Goal: Use online tool/utility: Utilize a website feature to perform a specific function

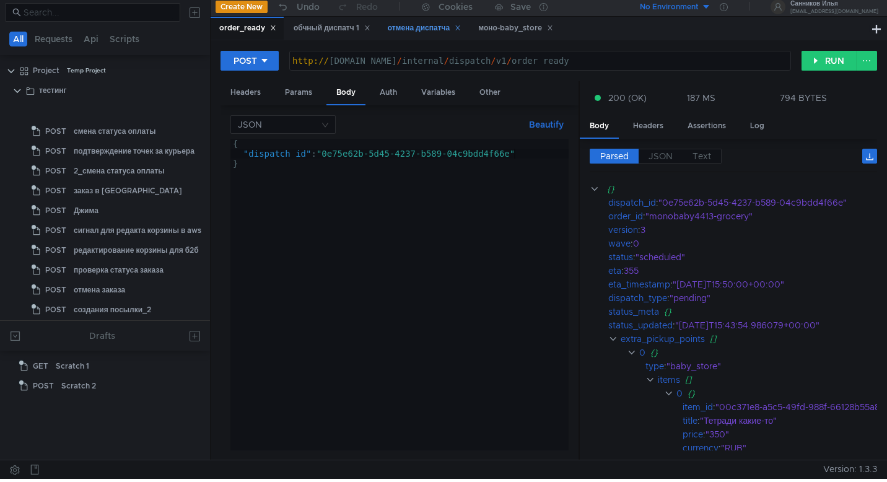
scroll to position [329, 0]
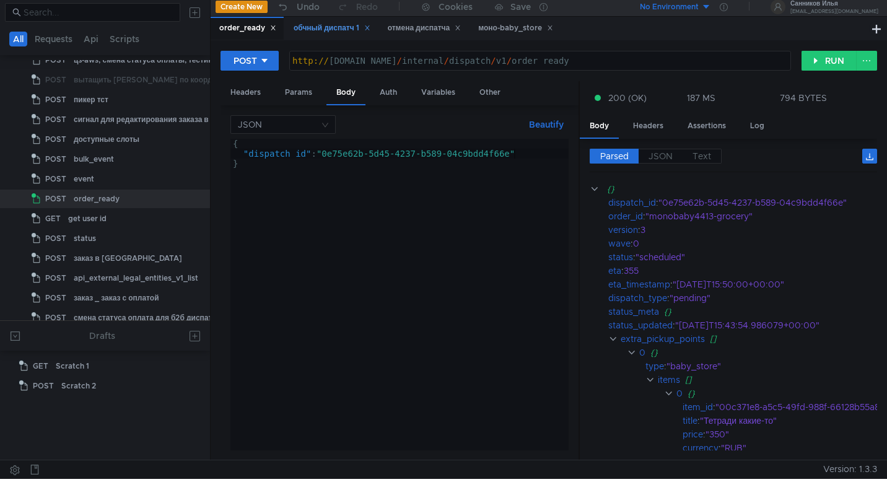
click at [331, 28] on div "обчный диспатч 1" at bounding box center [332, 28] width 77 height 13
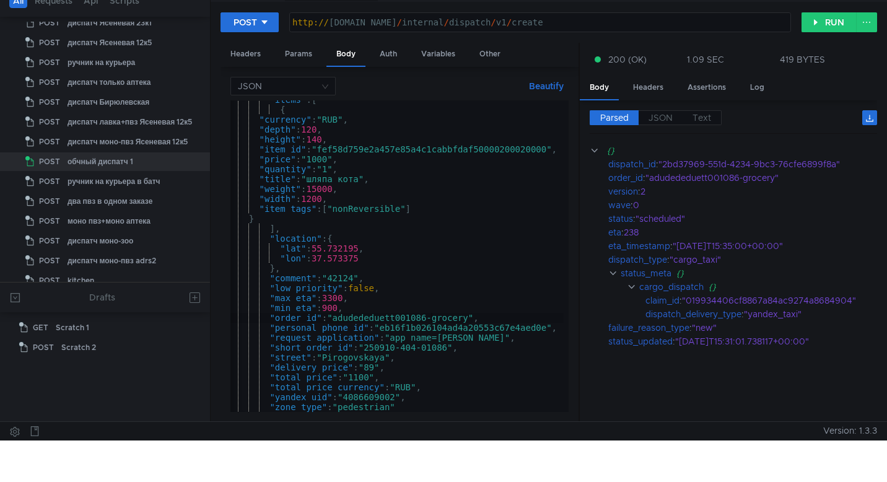
scroll to position [0, 0]
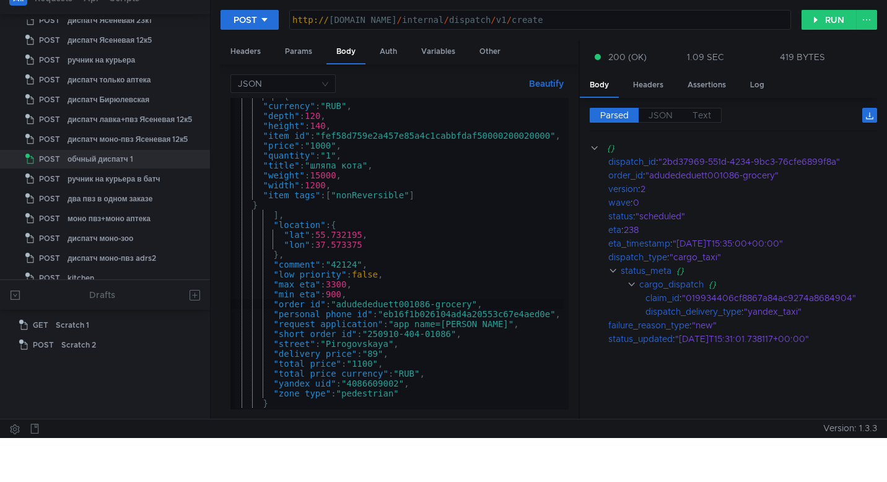
click at [540, 317] on div "{ "currency" : "RUB" , "depth" : 120 , "height" : 140 , "item_id" : "fef58d759e…" at bounding box center [398, 254] width 338 height 327
click at [387, 383] on div "{ "currency" : "RUB" , "depth" : 120 , "height" : 140 , "item_id" : "fef58d759e…" at bounding box center [398, 254] width 338 height 327
type textarea ""yandex_uid": "4086609002","
click at [387, 383] on div "{ "currency" : "RUB" , "depth" : 120 , "height" : 140 , "item_id" : "fef58d759e…" at bounding box center [398, 254] width 338 height 327
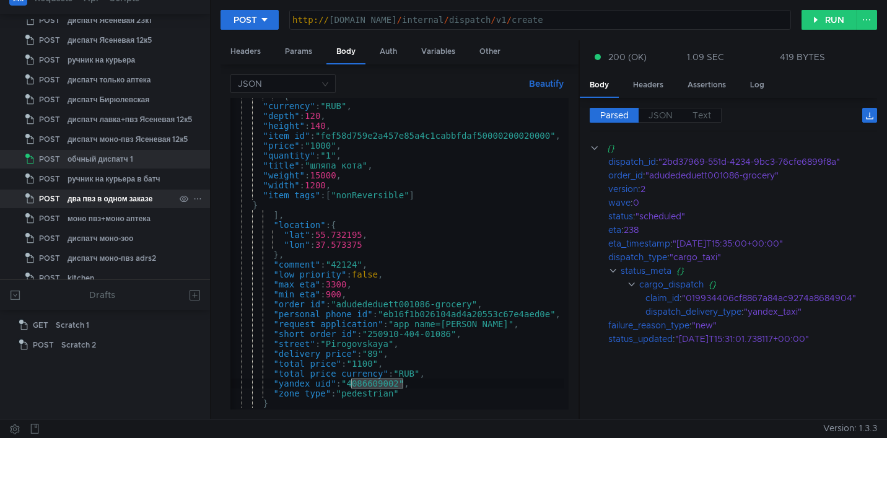
click at [146, 200] on div "два пвз в одном заказе" at bounding box center [110, 199] width 85 height 19
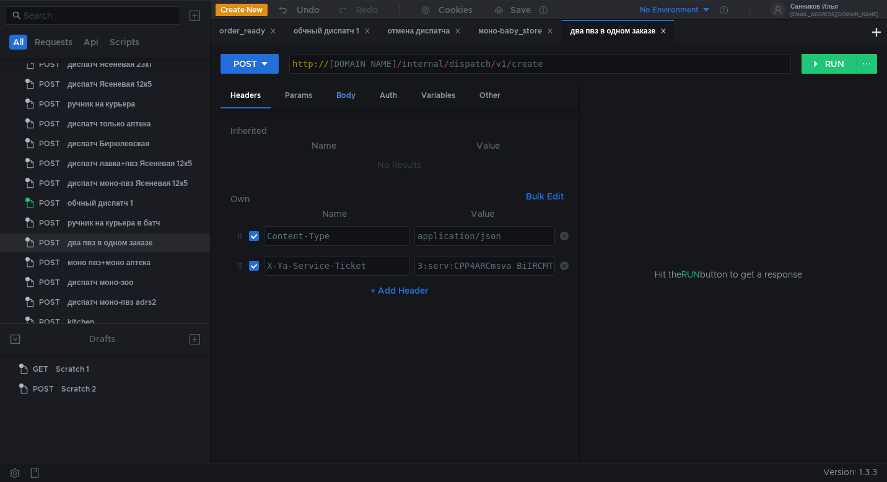
click at [348, 95] on div "Body" at bounding box center [346, 95] width 39 height 23
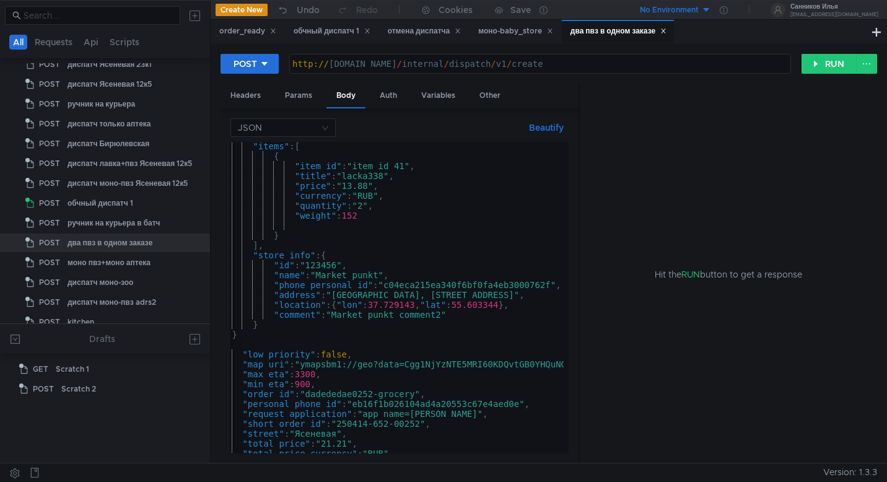
scroll to position [1, 0]
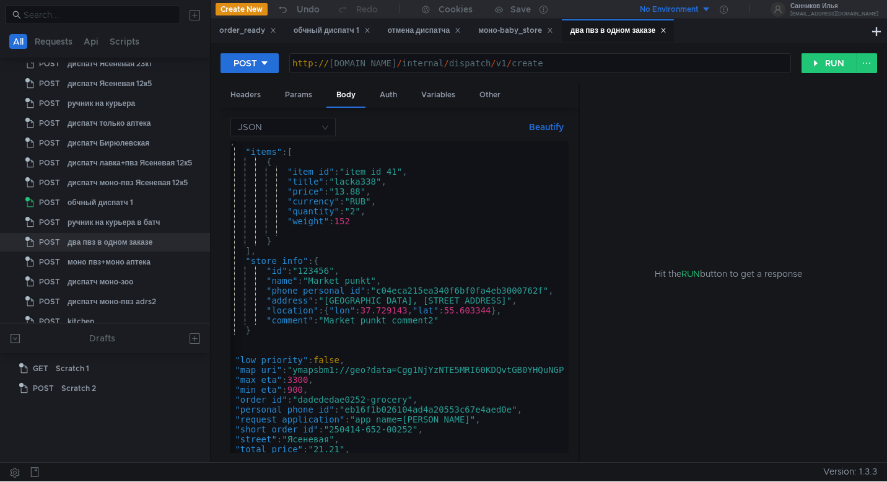
type textarea ""location": {"lon": 37.729143, "lat": 55.603344},"
click at [403, 309] on div "} , "items" : [ { "item_id" : "item_id_41" , "title" : "lacka338" , "price" : "…" at bounding box center [594, 300] width 807 height 327
click at [424, 315] on div "} , "items" : [ { "item_id" : "item_id_41" , "title" : "lacka338" , "price" : "…" at bounding box center [594, 300] width 807 height 327
drag, startPoint x: 511, startPoint y: 311, endPoint x: 370, endPoint y: 308, distance: 140.7
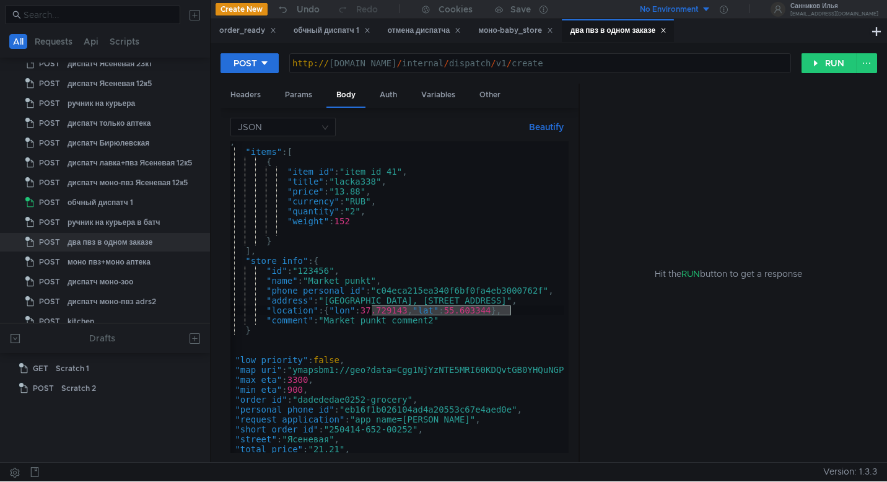
click at [370, 308] on div "} , "items" : [ { "item_id" : "item_id_41" , "title" : "lacka338" , "price" : "…" at bounding box center [594, 300] width 807 height 327
